Goal: Transaction & Acquisition: Purchase product/service

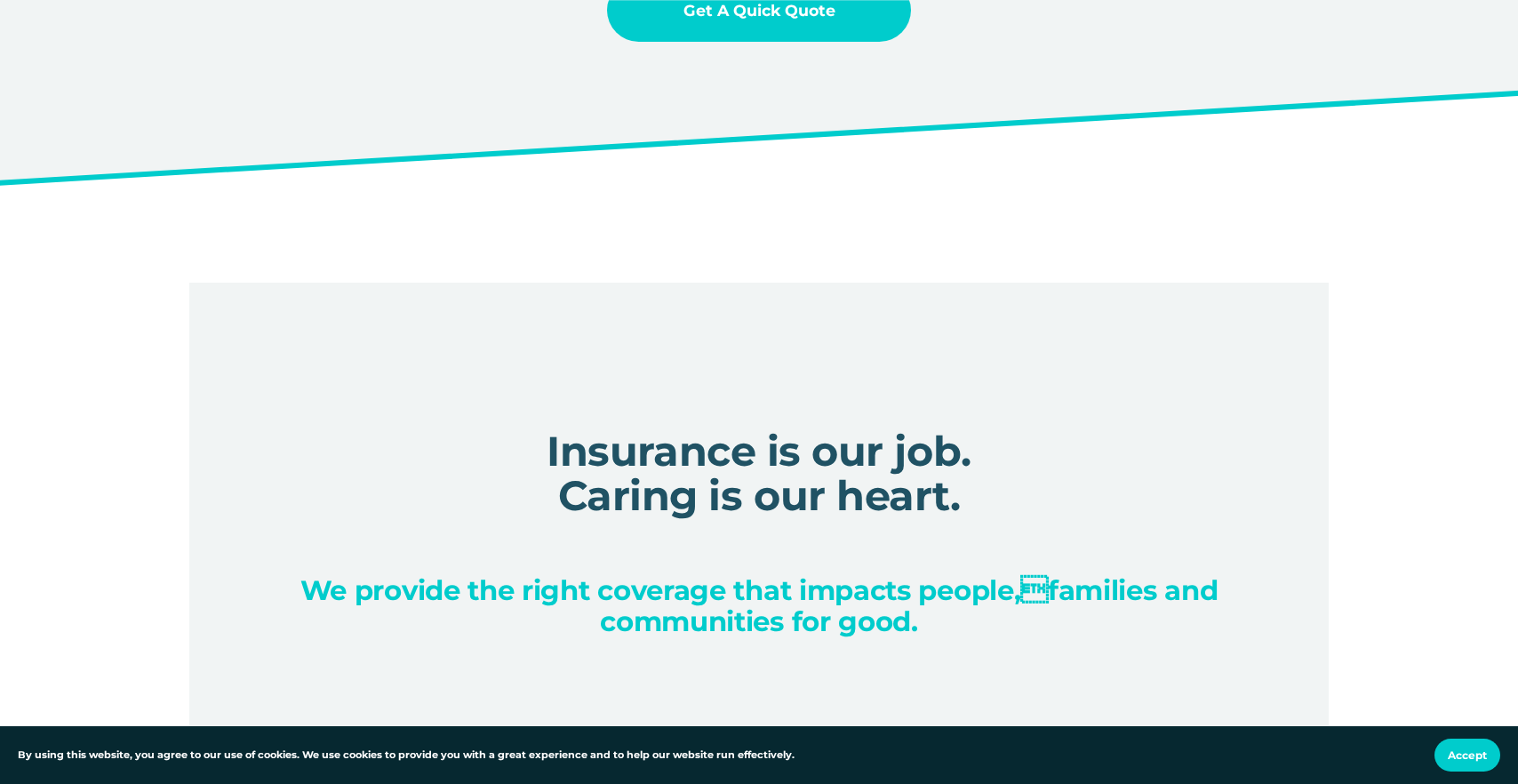
scroll to position [2161, 0]
click at [761, 29] on link "Get a Quick Quote" at bounding box center [759, 9] width 304 height 63
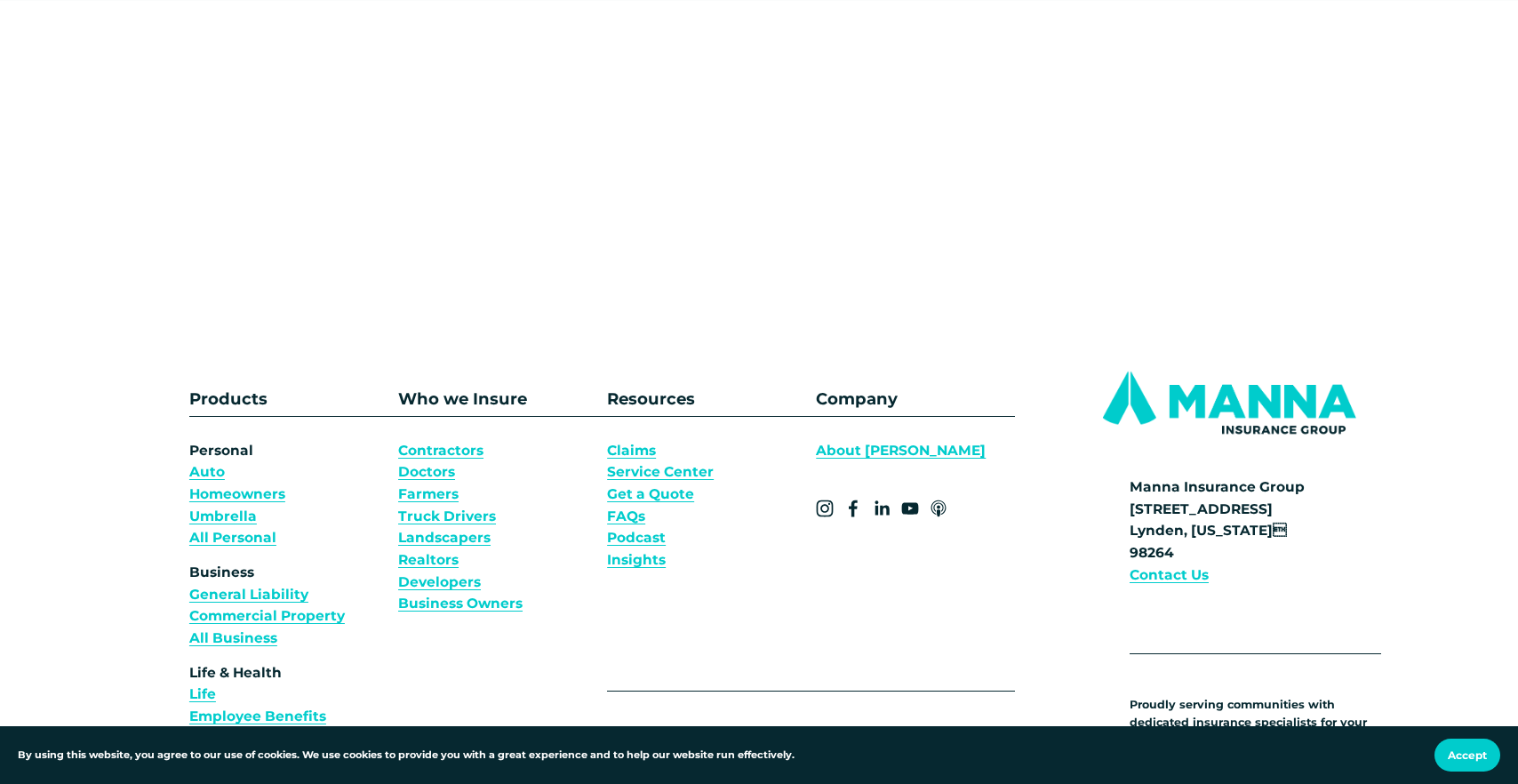
scroll to position [793, 0]
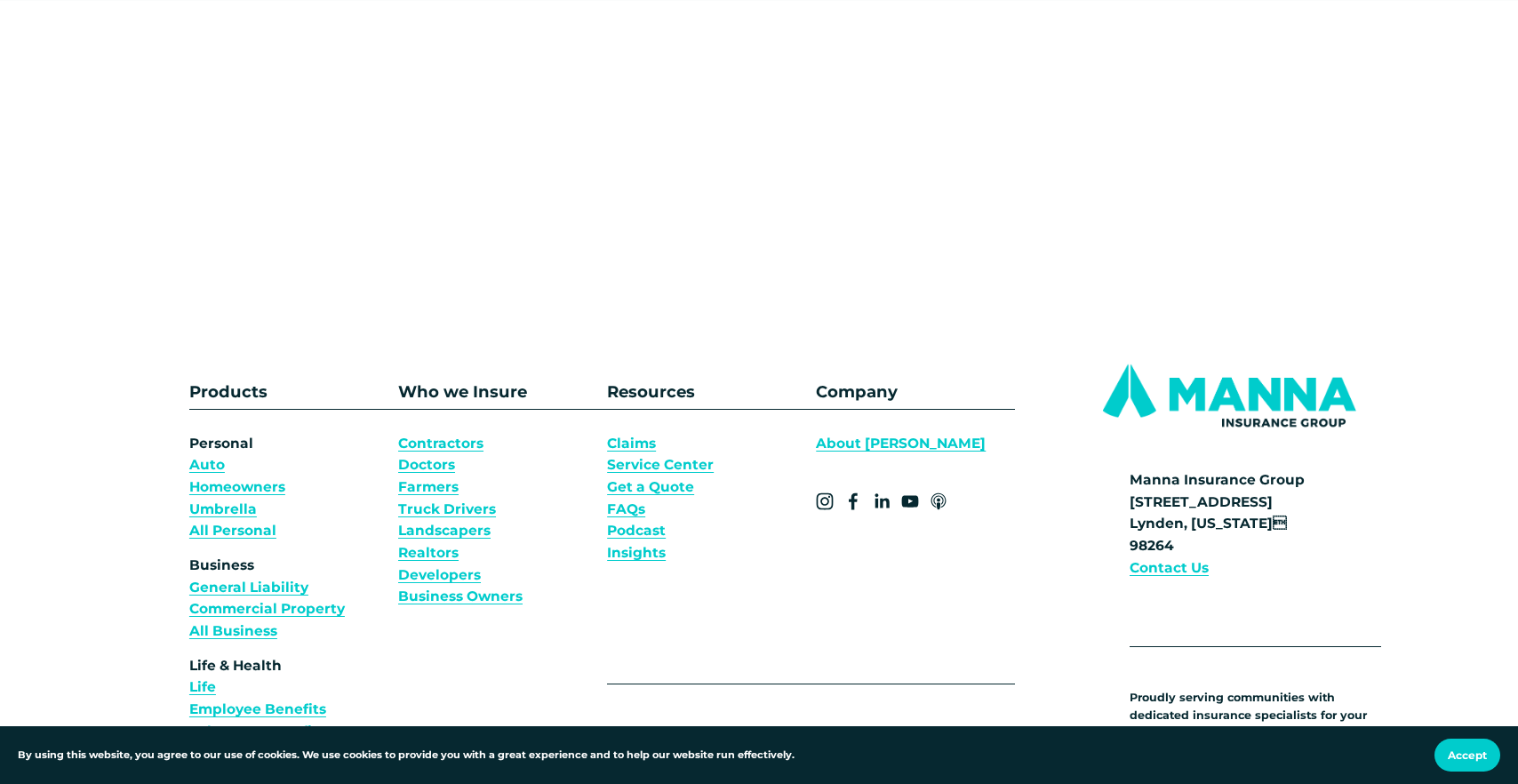
click at [614, 441] on link "Claims" at bounding box center [631, 443] width 49 height 22
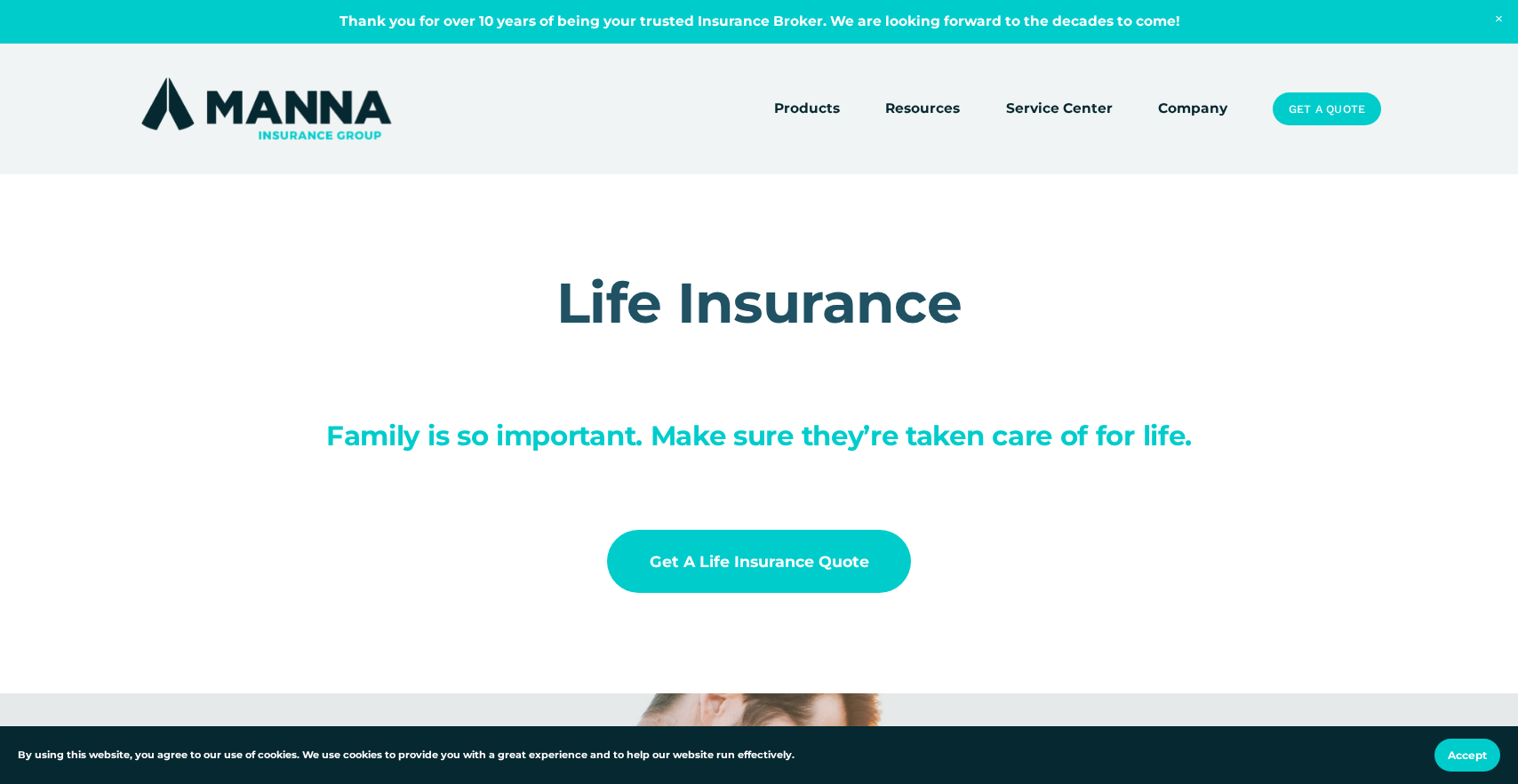
click at [822, 543] on link "Get a Life Insurance Quote" at bounding box center [759, 561] width 304 height 63
click at [763, 563] on link "Get a Life Insurance Quote" at bounding box center [759, 561] width 304 height 63
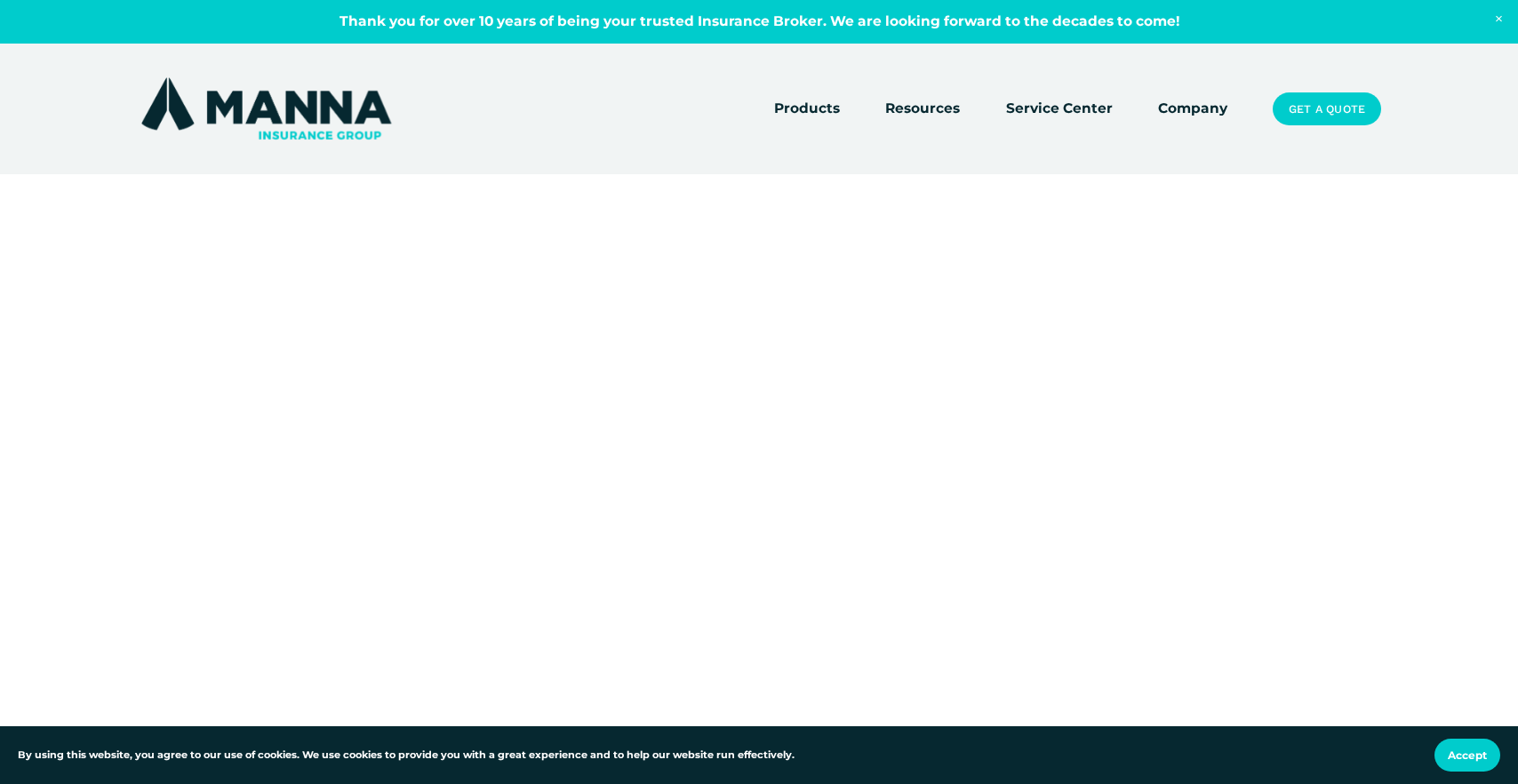
click at [1118, 457] on div at bounding box center [759, 597] width 1518 height 648
click at [1083, 464] on div at bounding box center [759, 597] width 1518 height 648
click at [1098, 476] on div at bounding box center [759, 597] width 1518 height 648
click at [1083, 476] on div at bounding box center [759, 597] width 1518 height 648
